Goal: Transaction & Acquisition: Purchase product/service

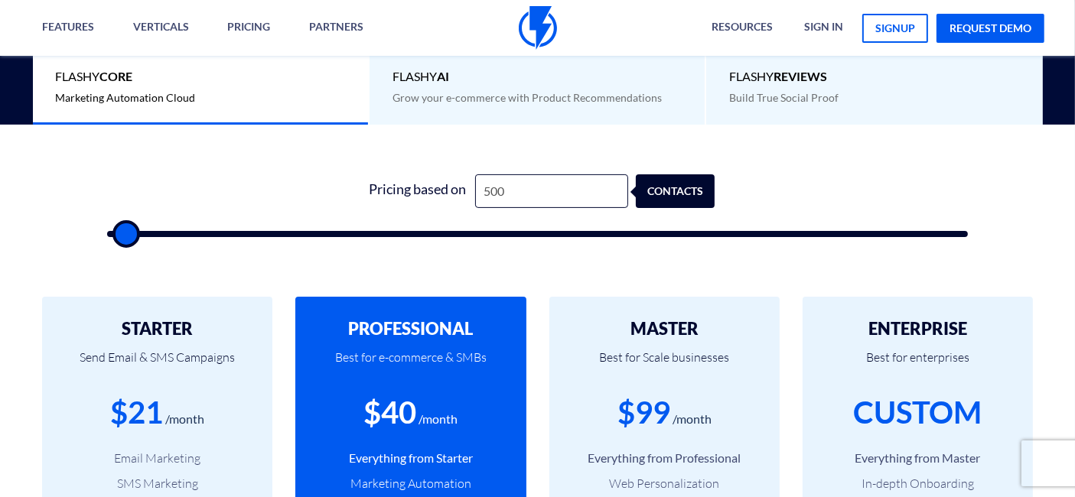
type input "4"
type input "500"
type input "42"
type input "500"
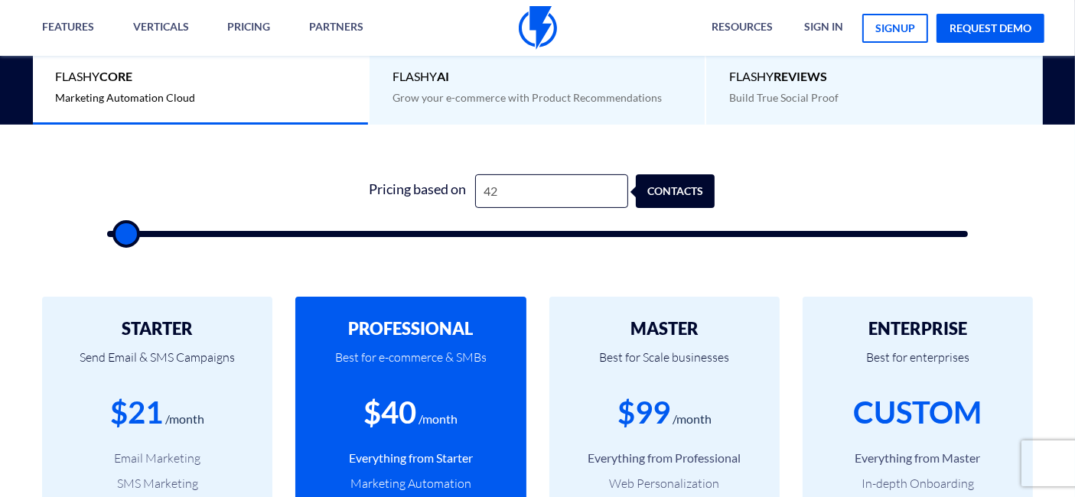
scroll to position [0, 0]
type input "425"
type input "500"
type input "4,254"
type input "4500"
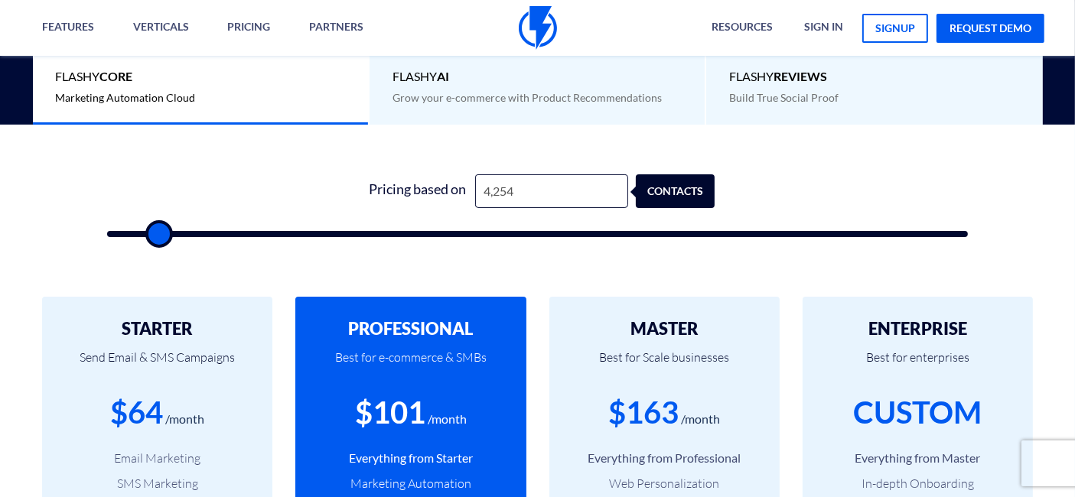
click at [517, 193] on input "4,254" at bounding box center [551, 191] width 153 height 34
type input "500"
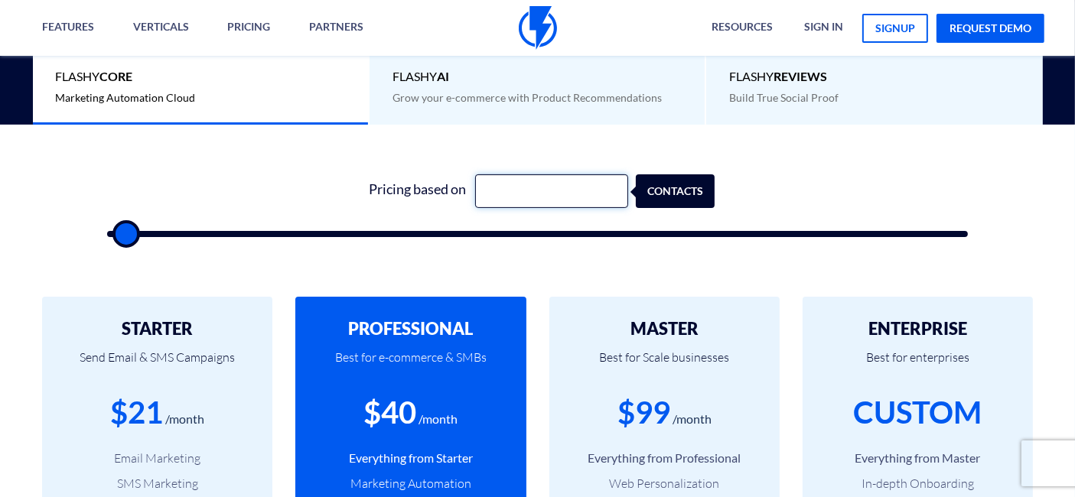
click at [544, 192] on input "text" at bounding box center [551, 191] width 153 height 34
click at [542, 156] on div "1 Pricing based on contacts" at bounding box center [538, 201] width 892 height 131
drag, startPoint x: 542, startPoint y: 195, endPoint x: 543, endPoint y: 176, distance: 19.1
click at [542, 195] on input "text" at bounding box center [551, 191] width 153 height 34
click at [548, 136] on div "1 Pricing based on contacts" at bounding box center [538, 201] width 892 height 131
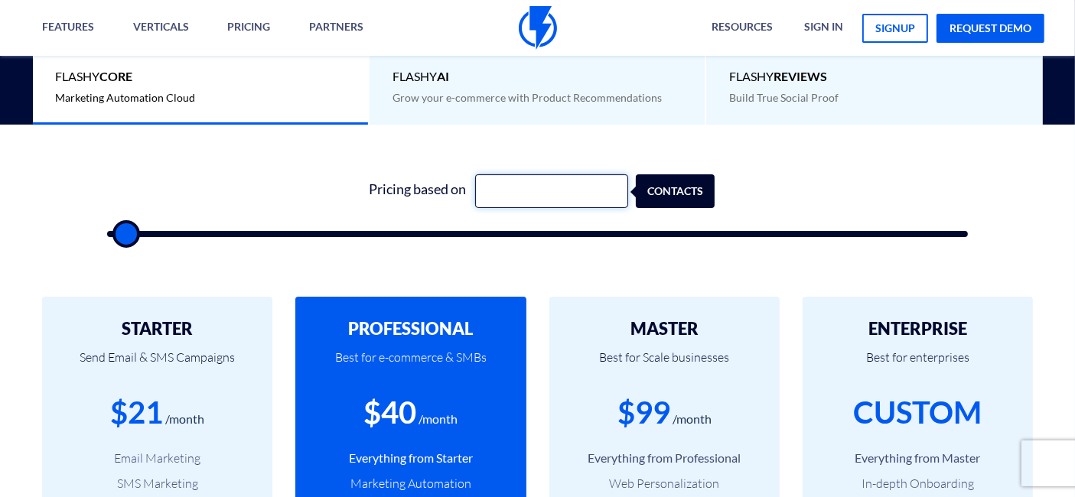
click at [499, 188] on input "text" at bounding box center [551, 191] width 153 height 34
drag, startPoint x: 371, startPoint y: 189, endPoint x: 463, endPoint y: 192, distance: 91.8
click at [463, 192] on div "Pricing based on" at bounding box center [417, 191] width 115 height 34
drag, startPoint x: 463, startPoint y: 192, endPoint x: 365, endPoint y: 191, distance: 97.9
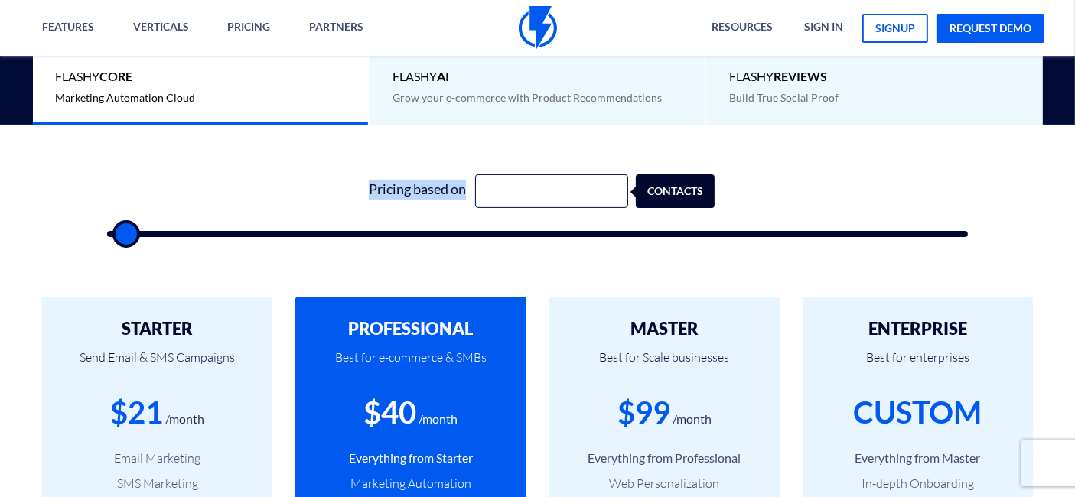
click at [365, 191] on div "Pricing based on" at bounding box center [417, 191] width 115 height 34
